Goal: Book appointment/travel/reservation

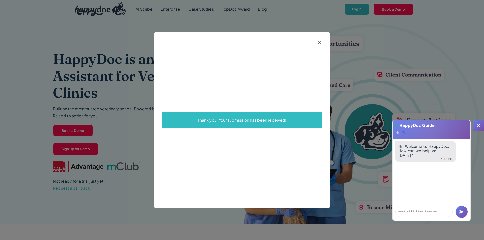
click at [310, 43] on div "**********" at bounding box center [242, 120] width 160 height 160
click at [320, 42] on img at bounding box center [319, 43] width 6 height 6
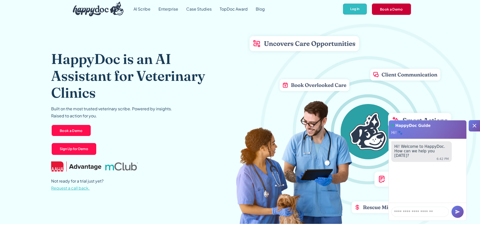
click at [394, 13] on link "Book a Demo" at bounding box center [391, 9] width 40 height 12
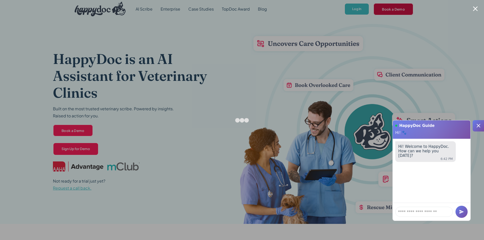
click at [394, 13] on div at bounding box center [242, 120] width 484 height 240
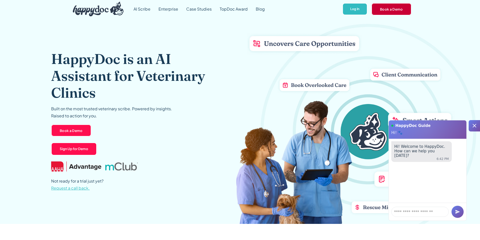
click at [394, 13] on link "Book a Demo" at bounding box center [391, 9] width 40 height 12
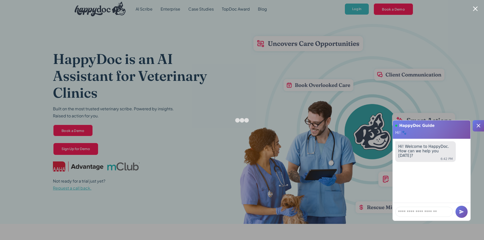
click at [386, 14] on div at bounding box center [242, 120] width 484 height 240
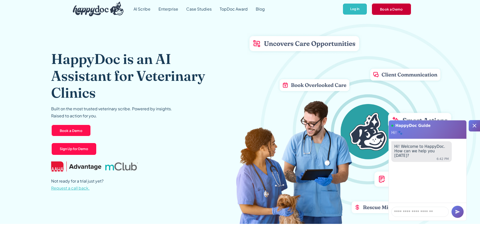
click at [381, 9] on link "Book a Demo" at bounding box center [391, 9] width 40 height 12
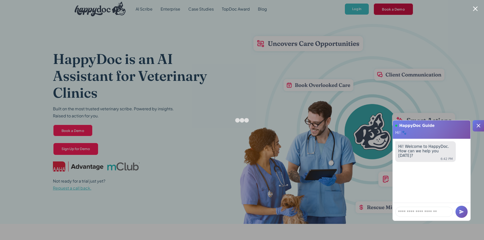
click at [381, 11] on div at bounding box center [242, 120] width 484 height 240
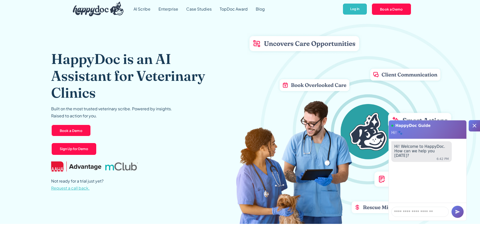
click at [295, 116] on div "HappyDoc is an AI Assistant for Veterinary Clinics Built on the most trusted ve…" at bounding box center [240, 121] width 378 height 206
click at [397, 6] on link "Book a Demo" at bounding box center [391, 9] width 40 height 12
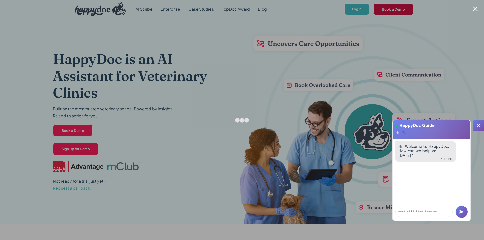
click at [397, 6] on div at bounding box center [242, 120] width 484 height 240
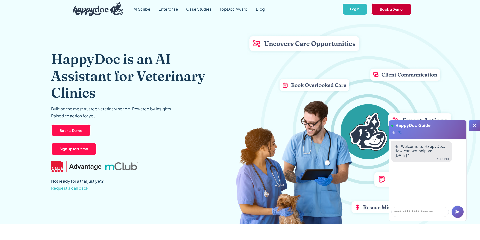
click at [389, 12] on link "Book a Demo" at bounding box center [391, 9] width 40 height 12
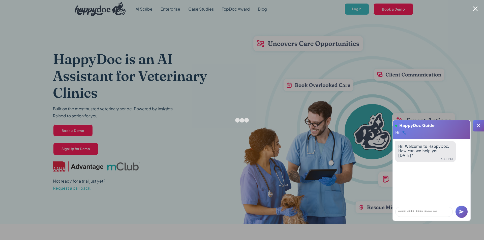
click at [474, 7] on div at bounding box center [475, 8] width 5 height 5
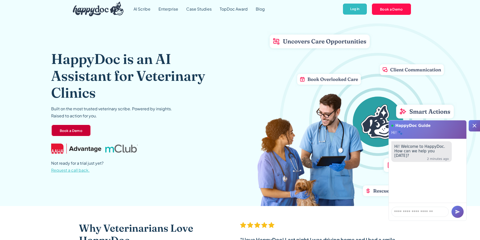
click at [77, 128] on link "Book a Demo" at bounding box center [71, 130] width 40 height 12
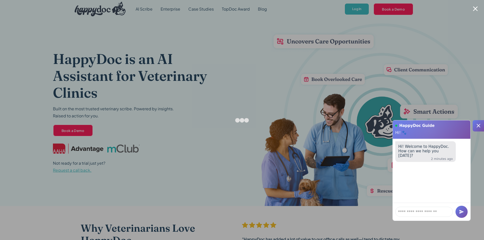
click at [393, 52] on div at bounding box center [242, 120] width 484 height 240
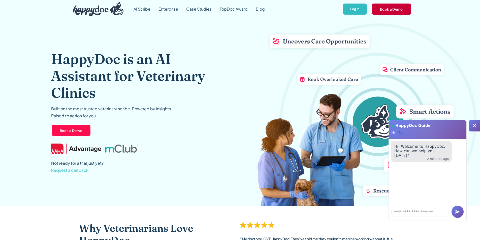
click at [387, 11] on link "Book a Demo" at bounding box center [391, 9] width 40 height 12
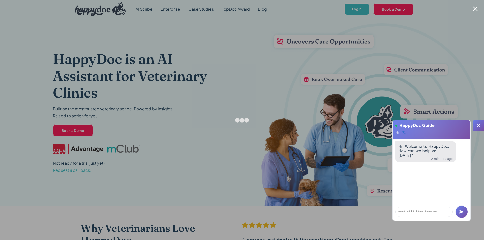
click at [374, 87] on div at bounding box center [242, 120] width 484 height 240
